Goal: Find specific page/section: Find specific page/section

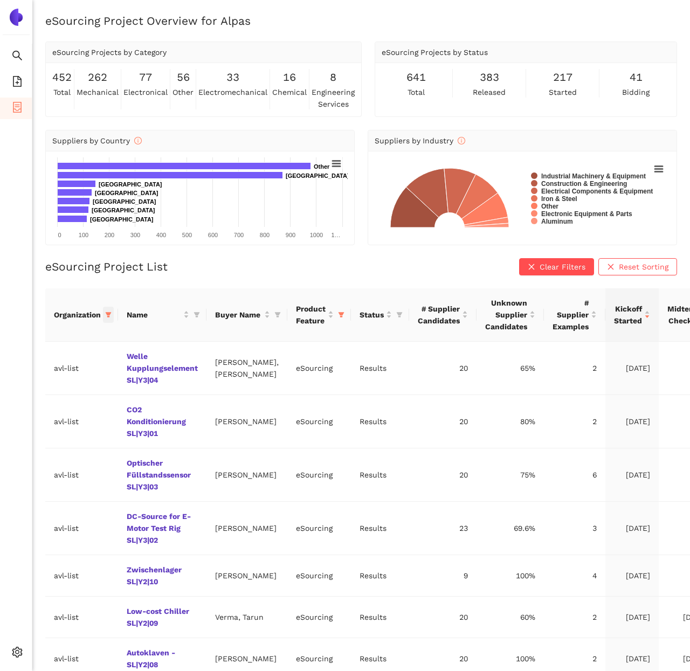
click at [111, 313] on icon "filter" at bounding box center [108, 315] width 6 height 6
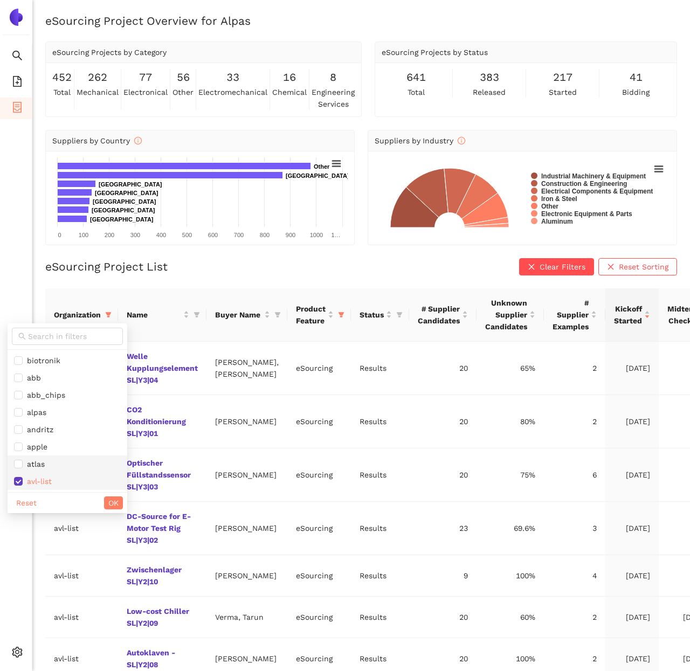
click at [38, 481] on span "avl-list" at bounding box center [37, 481] width 29 height 9
checkbox input "false"
click at [47, 323] on div "biotronik abb abb_chips alpas andritz apple atlas avl-list basf-2 basfse [PERSO…" at bounding box center [68, 418] width 120 height 190
click at [50, 331] on input "text" at bounding box center [72, 336] width 88 height 12
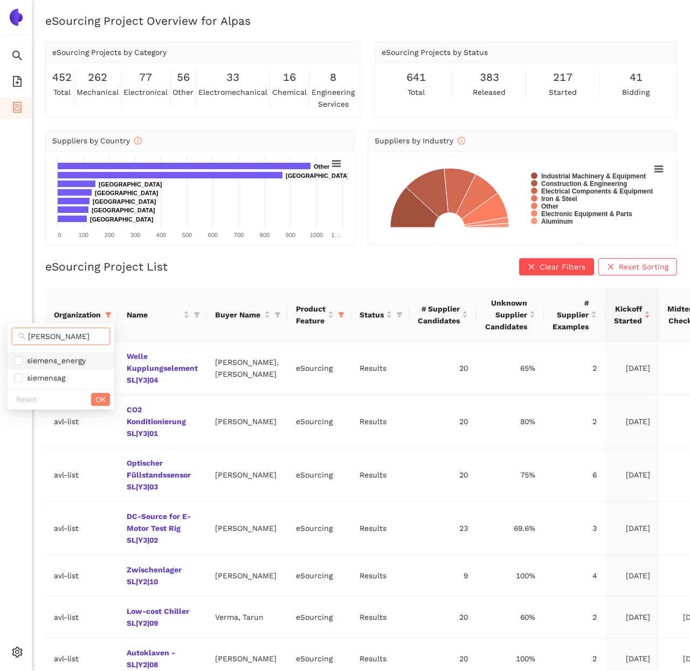
type input "[PERSON_NAME]"
click at [56, 355] on span "siemens_energy" at bounding box center [61, 361] width 94 height 12
checkbox input "true"
click at [101, 400] on span "OK" at bounding box center [100, 399] width 10 height 12
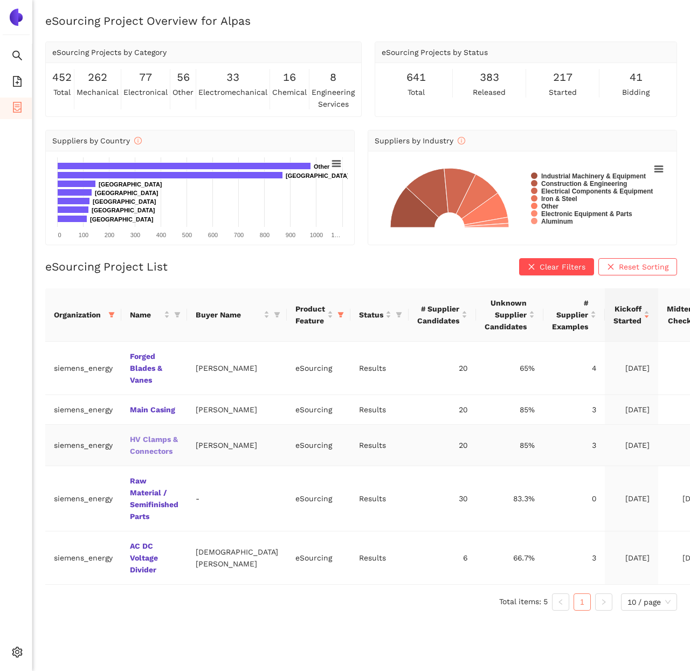
click at [0, 0] on link "HV Clamps & Connectors" at bounding box center [0, 0] width 0 height 0
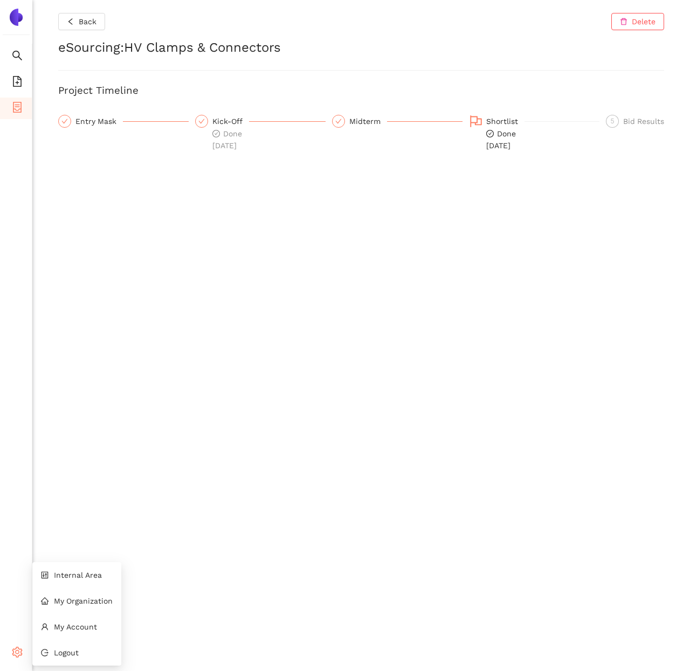
click at [10, 655] on div "Settings" at bounding box center [16, 654] width 32 height 22
click at [81, 575] on span "Internal Area" at bounding box center [78, 575] width 48 height 9
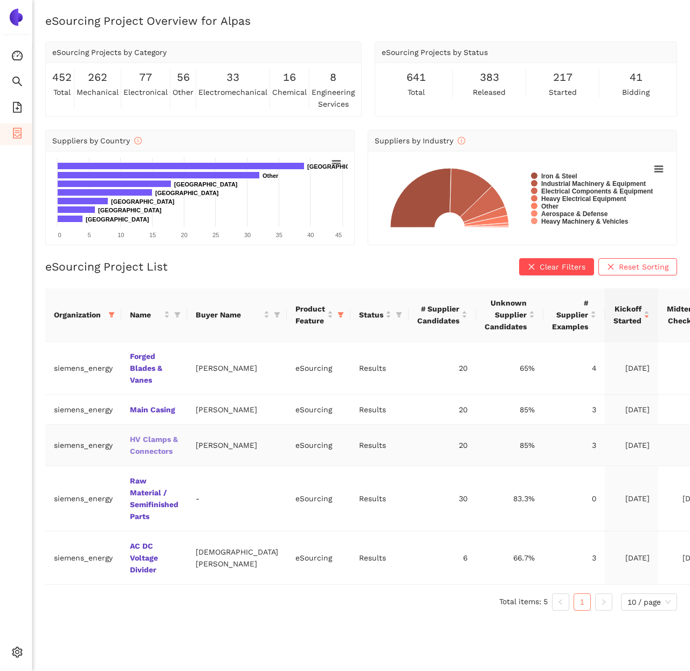
click at [0, 0] on link "HV Clamps & Connectors" at bounding box center [0, 0] width 0 height 0
